Goal: Find specific page/section: Find specific page/section

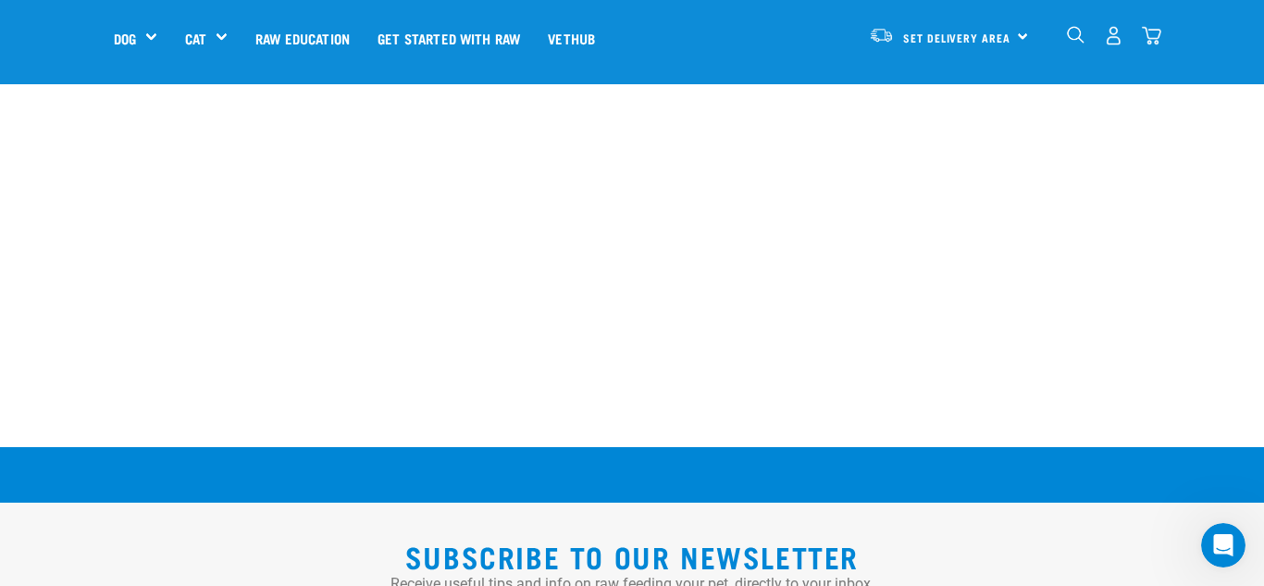
scroll to position [3489, 0]
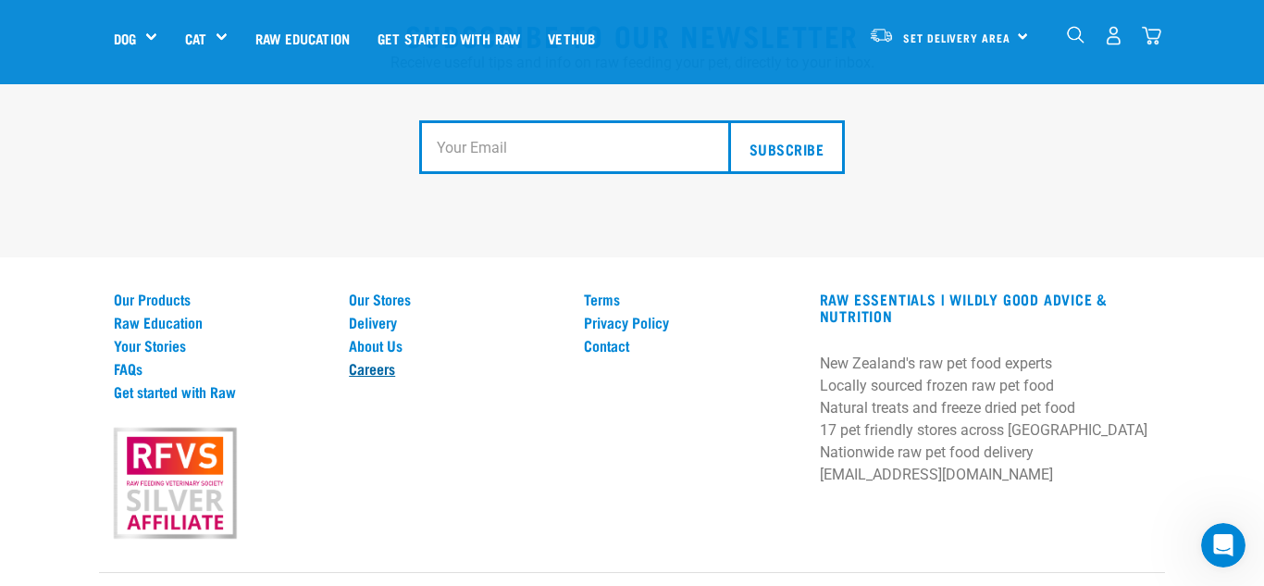
click at [389, 360] on link "Careers" at bounding box center [455, 368] width 213 height 17
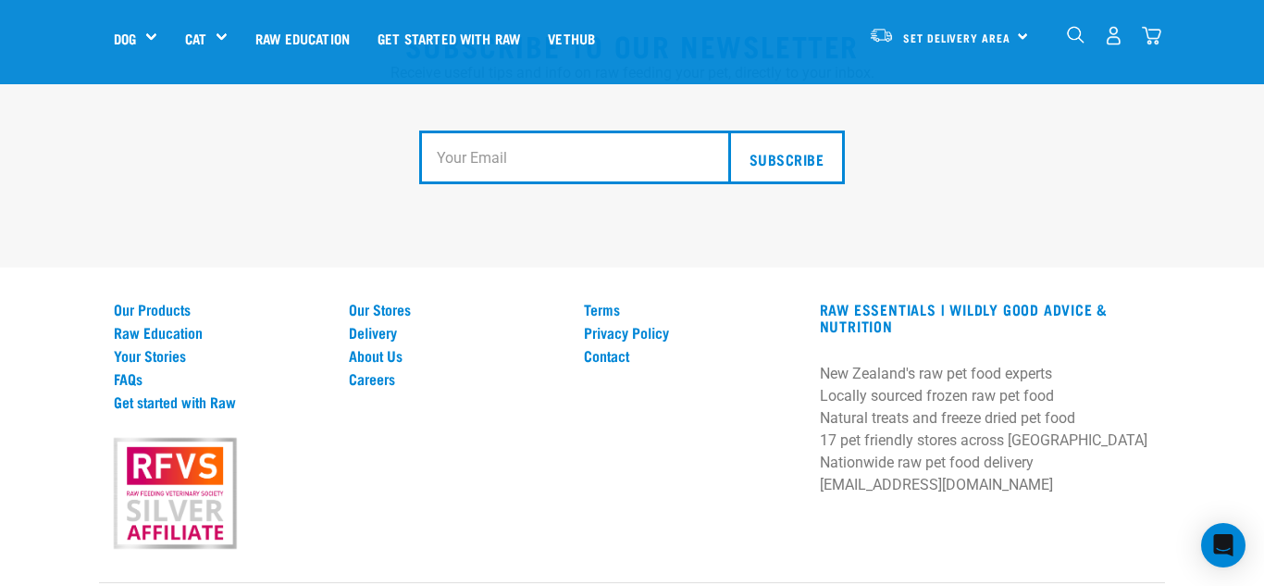
scroll to position [3486, 0]
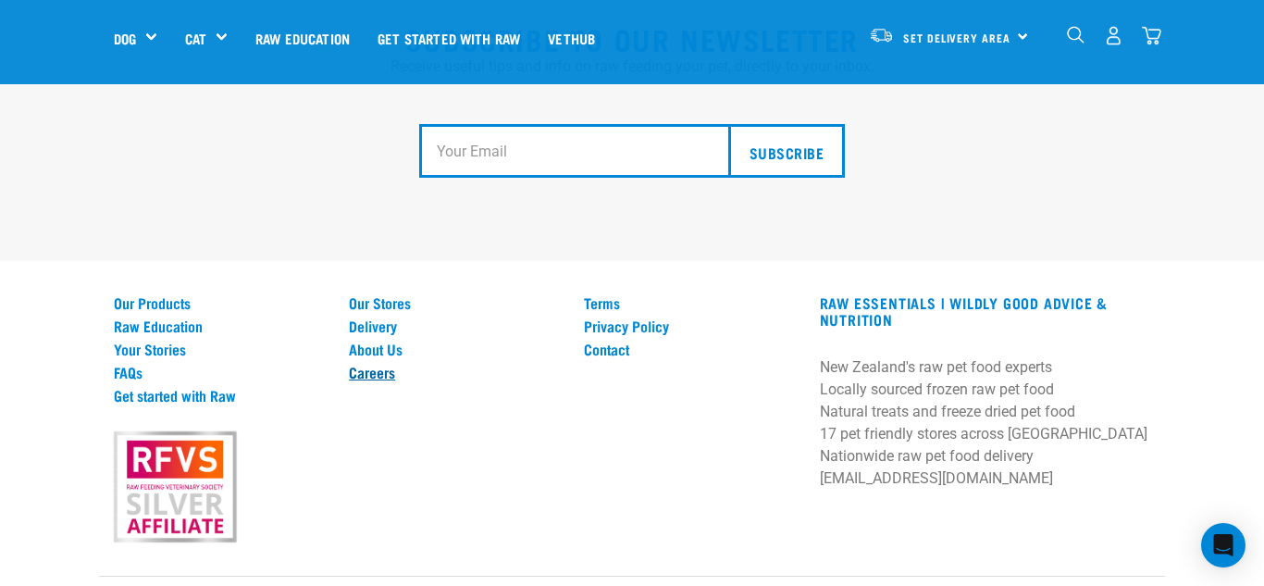
click at [387, 364] on link "Careers" at bounding box center [455, 372] width 213 height 17
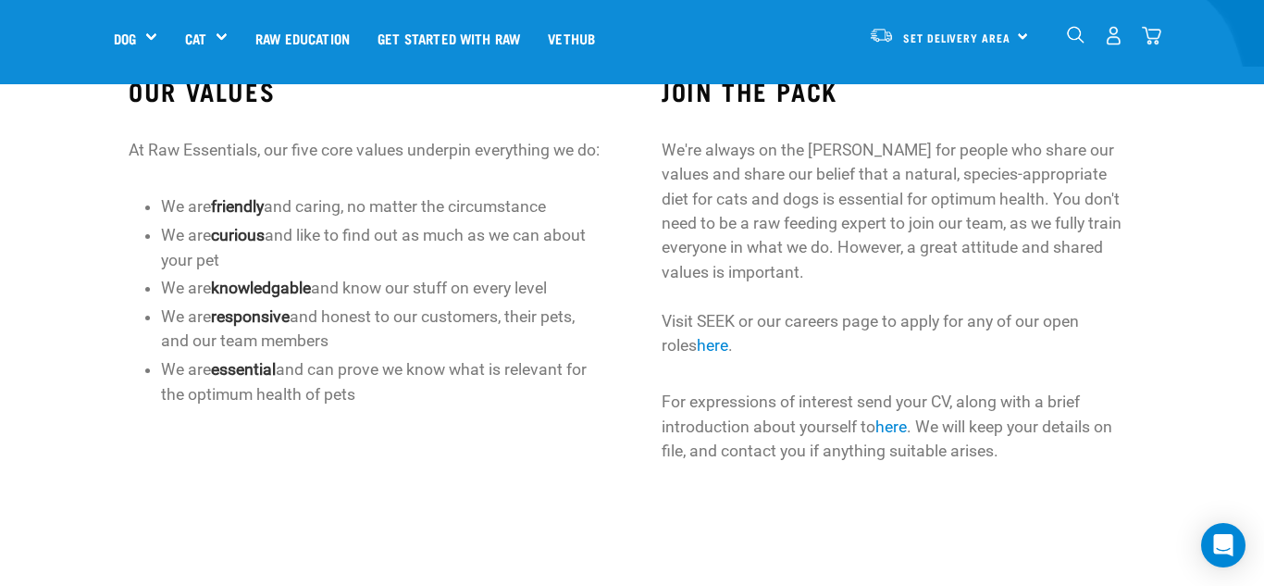
scroll to position [571, 0]
